Goal: Transaction & Acquisition: Purchase product/service

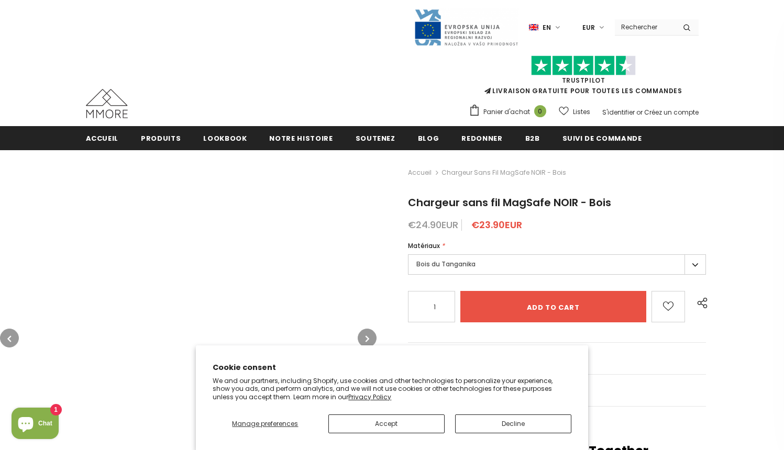
type input "0"
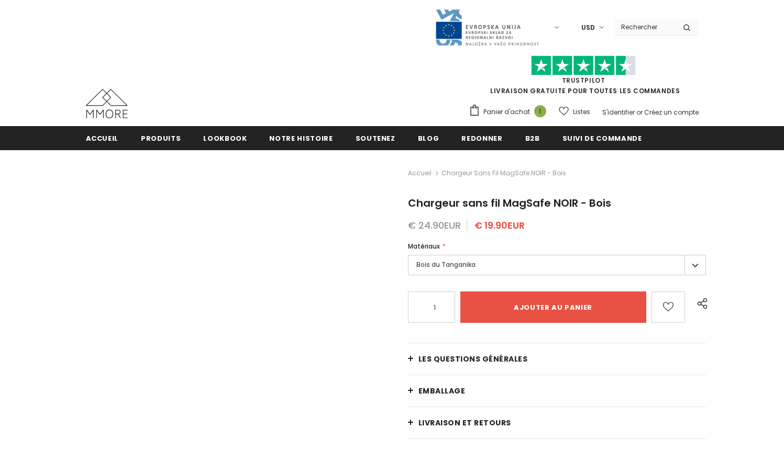
type input "Add to cart"
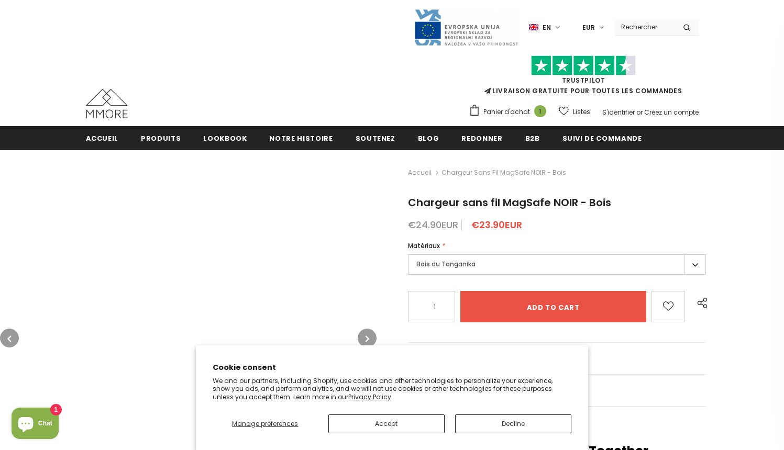
type input "0"
click at [386, 424] on button "Accept" at bounding box center [386, 424] width 116 height 19
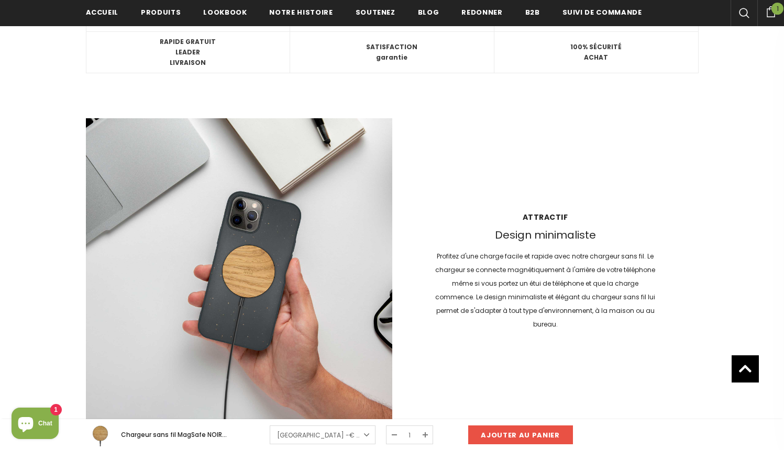
scroll to position [1351, 0]
